Goal: Information Seeking & Learning: Learn about a topic

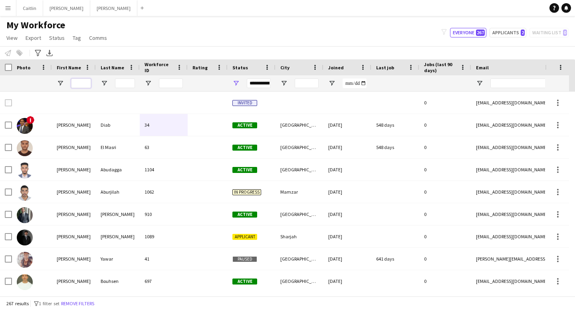
click at [80, 82] on input "First Name Filter Input" at bounding box center [81, 84] width 20 height 10
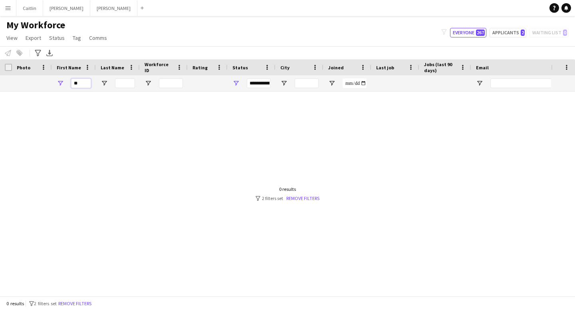
type input "*"
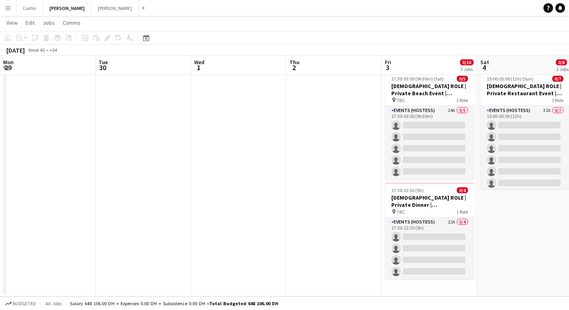
scroll to position [0, 271]
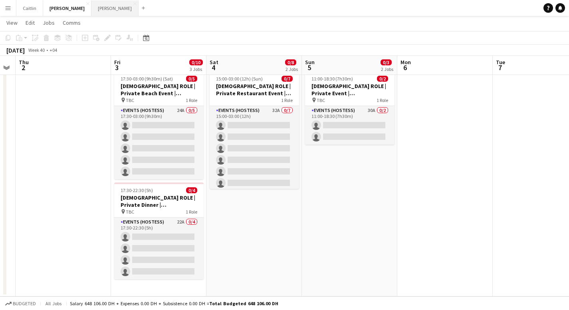
click at [91, 9] on button "Georgi Close" at bounding box center [114, 8] width 47 height 16
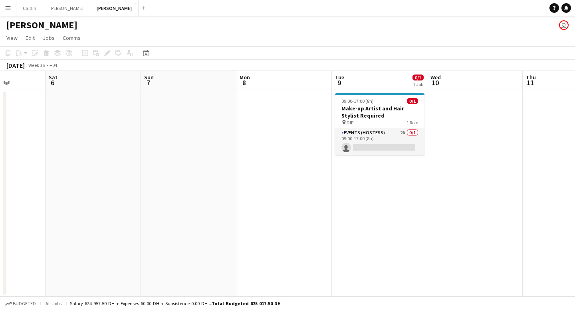
scroll to position [0, 271]
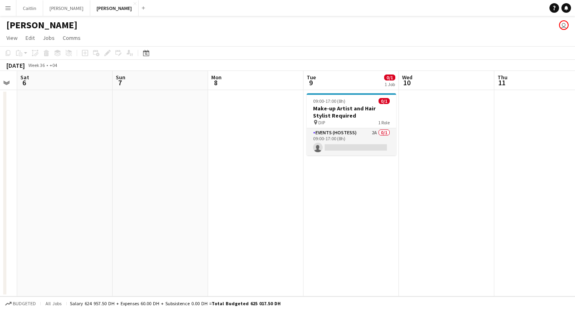
drag, startPoint x: 289, startPoint y: 180, endPoint x: 32, endPoint y: 180, distance: 256.6
click at [32, 180] on app-calendar-viewport "Wed 3 Thu 4 Fri 5 Sat 6 Sun 7 Mon 8 Tue 9 0/1 1 Job Wed 10 Thu 11 Fri 12 Sat 13…" at bounding box center [287, 184] width 575 height 226
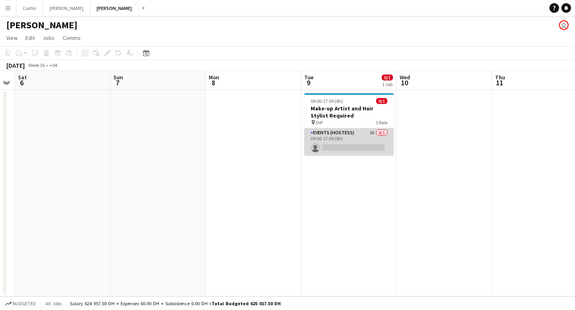
click at [363, 135] on app-card-role "Events (Hostess) 2A 0/1 09:00-17:00 (8h) single-neutral-actions" at bounding box center [348, 141] width 89 height 27
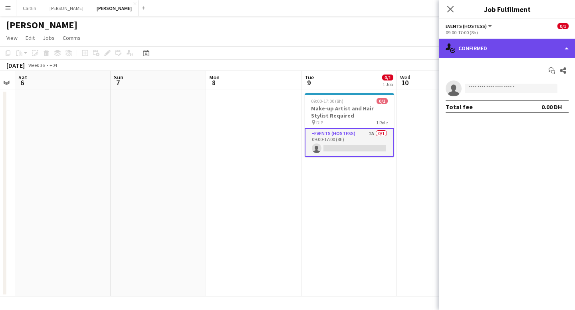
click at [464, 50] on div "single-neutral-actions-check-2 Confirmed" at bounding box center [507, 48] width 136 height 19
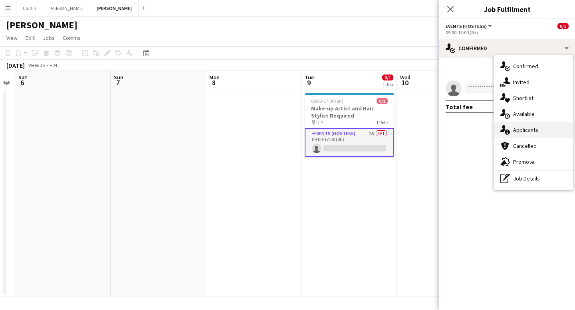
click at [537, 124] on div "single-neutral-actions-information Applicants" at bounding box center [533, 130] width 79 height 16
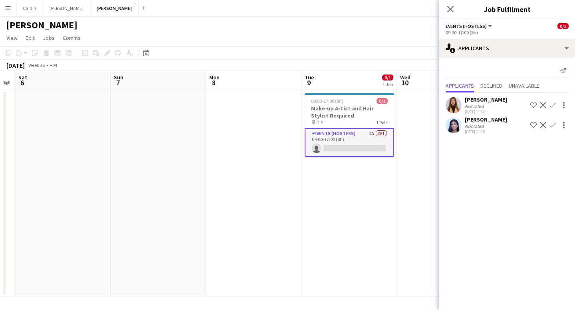
click at [453, 101] on app-user-avatar at bounding box center [453, 105] width 16 height 16
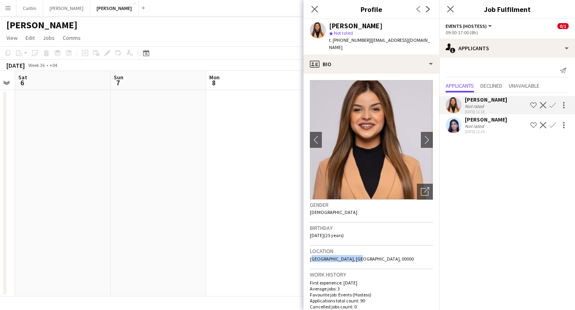
drag, startPoint x: 352, startPoint y: 249, endPoint x: 303, endPoint y: 251, distance: 49.5
click at [303, 250] on app-crew-profile-bio "chevron-left chevron-right Open photos pop-in Gender Female Birthday 04-03-2000…" at bounding box center [371, 192] width 136 height 237
click at [352, 256] on span "Riyadh, Riyadh, 00000" at bounding box center [362, 259] width 104 height 6
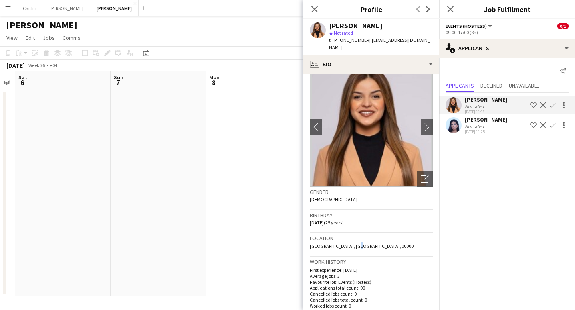
scroll to position [14, 0]
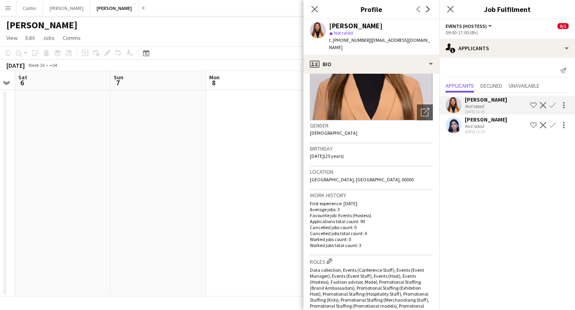
click at [370, 231] on p "Cancelled jobs total count: 0" at bounding box center [371, 234] width 123 height 6
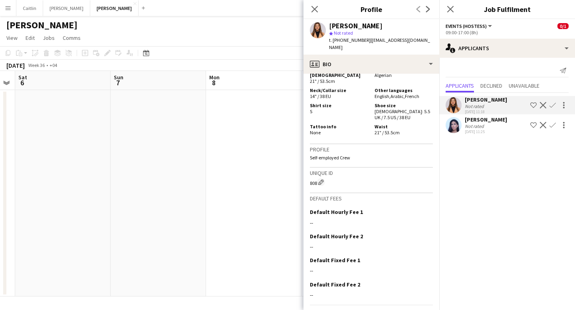
scroll to position [0, 0]
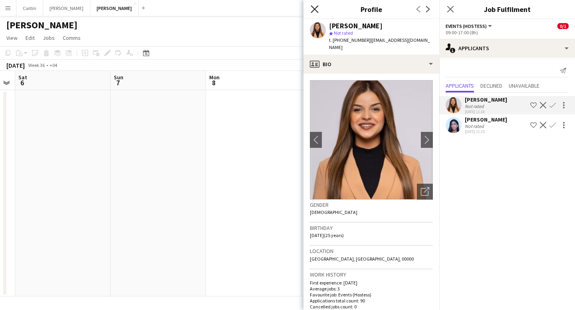
click at [316, 6] on icon "Close pop-in" at bounding box center [314, 9] width 8 height 8
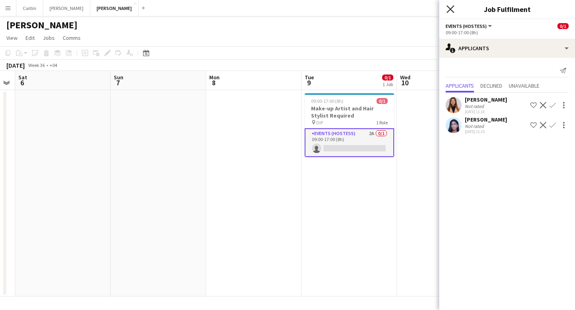
click at [453, 7] on icon "Close pop-in" at bounding box center [450, 9] width 8 height 8
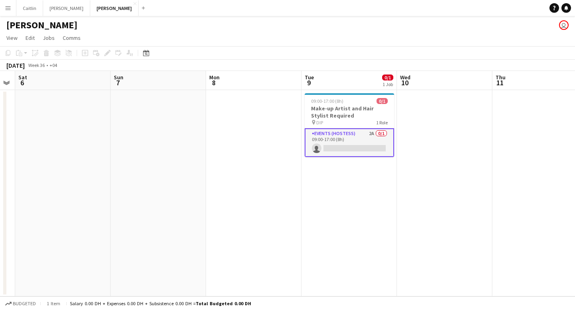
click at [515, 241] on app-date-cell at bounding box center [539, 193] width 95 height 207
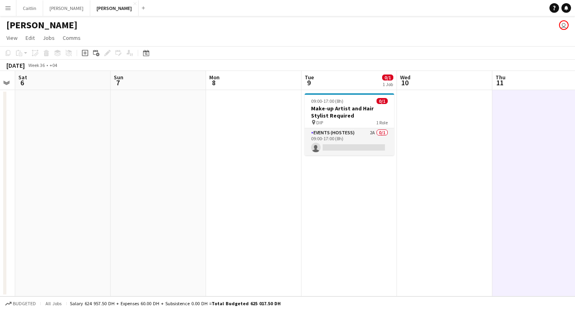
click at [471, 248] on app-date-cell at bounding box center [444, 193] width 95 height 207
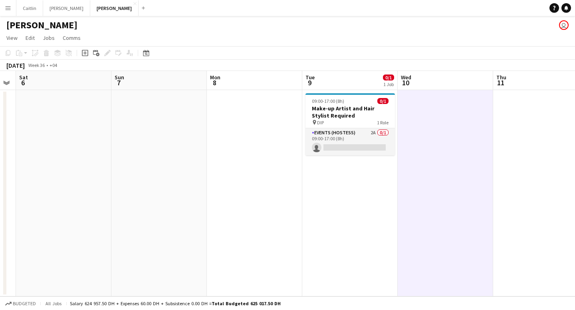
click at [538, 233] on app-date-cell at bounding box center [540, 193] width 95 height 207
